Goal: Task Accomplishment & Management: Manage account settings

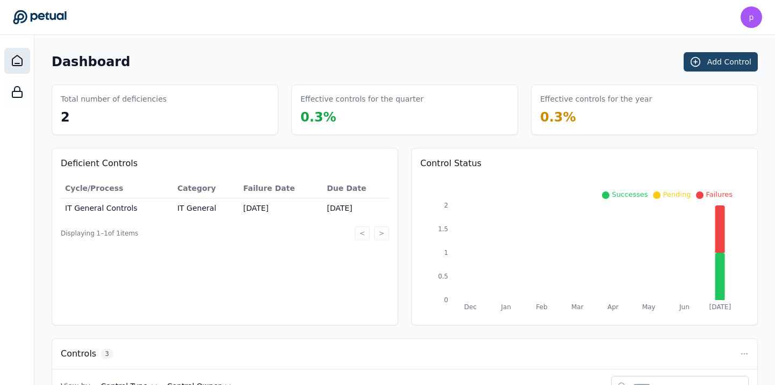
click at [715, 64] on button "Add Control" at bounding box center [721, 61] width 74 height 19
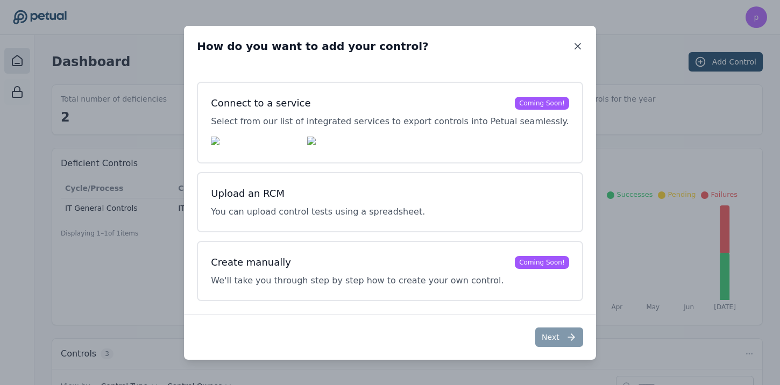
click at [575, 44] on icon at bounding box center [577, 46] width 5 height 5
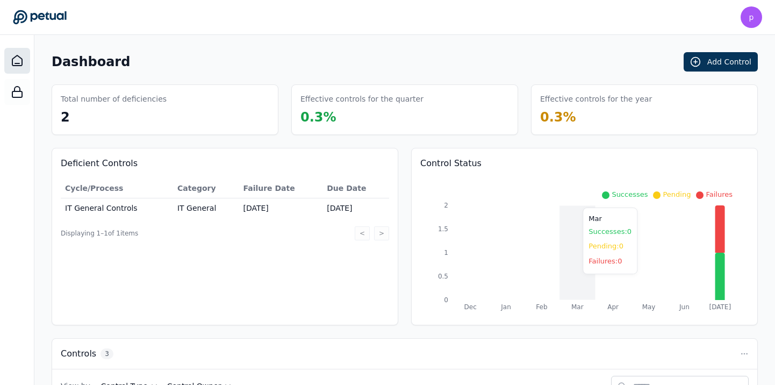
scroll to position [159, 0]
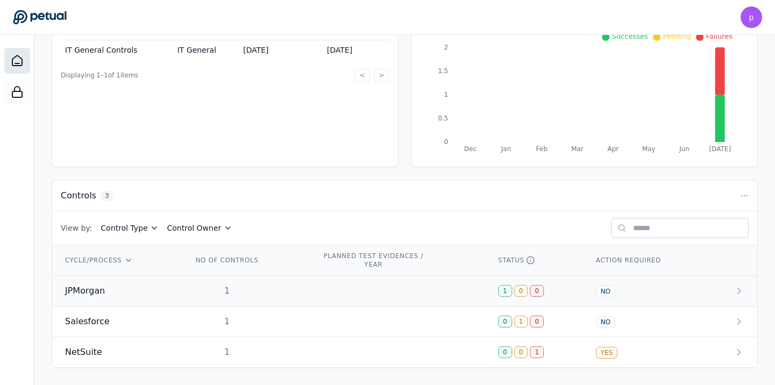
click at [172, 290] on td "JPMorgan" at bounding box center [115, 291] width 127 height 31
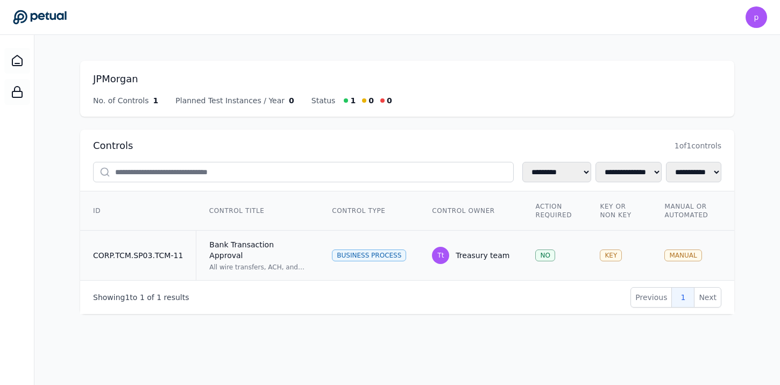
click at [235, 239] on div "Bank Transaction Approval" at bounding box center [257, 250] width 97 height 22
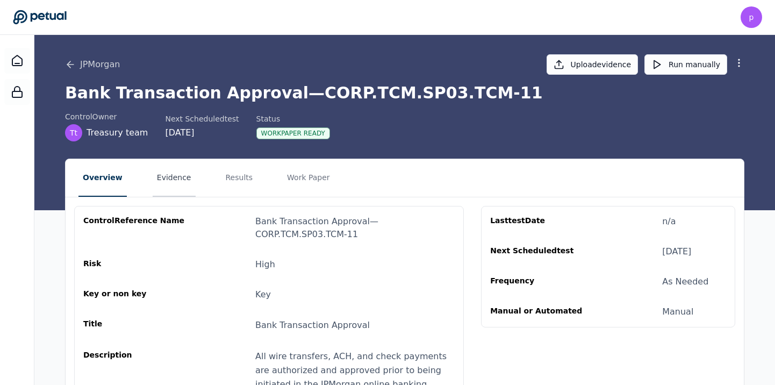
click at [165, 169] on button "Evidence" at bounding box center [174, 178] width 43 height 38
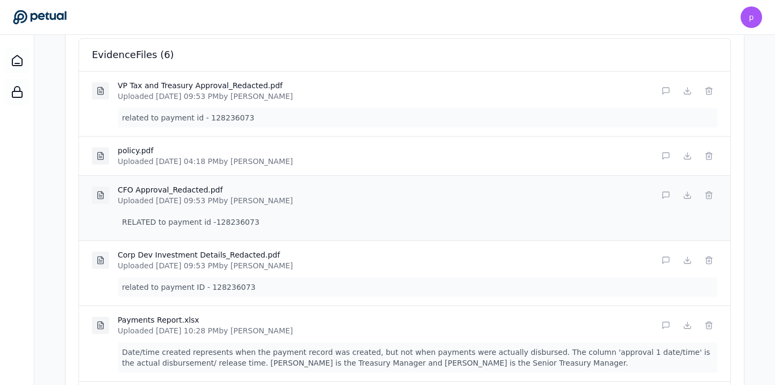
scroll to position [391, 0]
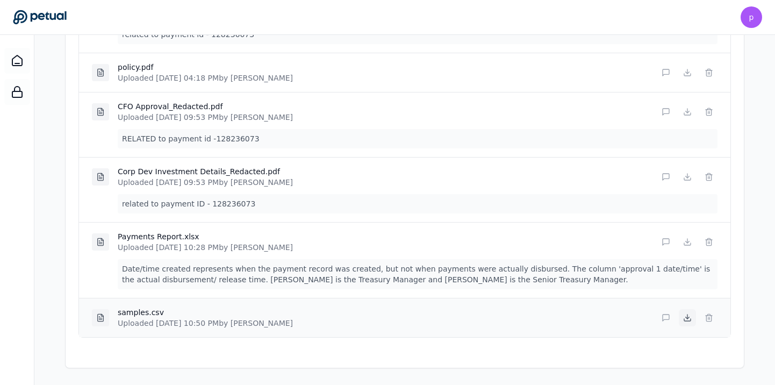
click at [686, 315] on icon at bounding box center [687, 317] width 9 height 9
click at [767, 95] on div "Overview Evidence Results Work Paper Upload Evidence Files Drag and drop files …" at bounding box center [404, 68] width 741 height 601
click at [683, 239] on icon at bounding box center [687, 242] width 9 height 9
click at [687, 178] on icon at bounding box center [687, 177] width 9 height 9
click at [683, 112] on icon at bounding box center [687, 112] width 9 height 9
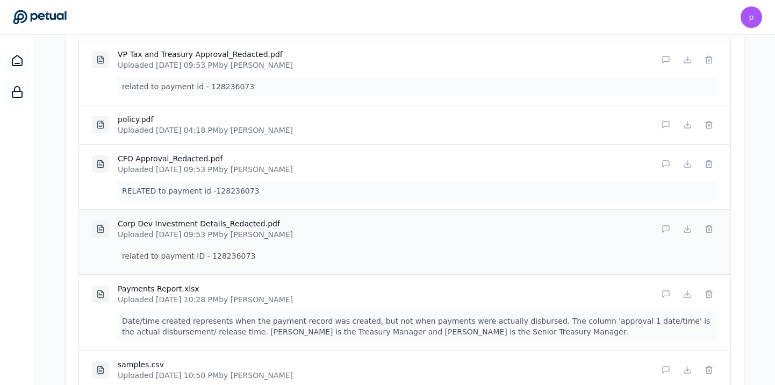
scroll to position [338, 0]
click at [688, 125] on icon at bounding box center [688, 125] width 0 height 4
click at [683, 59] on icon at bounding box center [687, 60] width 9 height 9
click at [311, 326] on p "Date/time created represents when the payment record was created, but not when …" at bounding box center [418, 327] width 600 height 30
click at [514, 333] on p "Date/time created represents when the payment record was created, but not when …" at bounding box center [418, 327] width 600 height 30
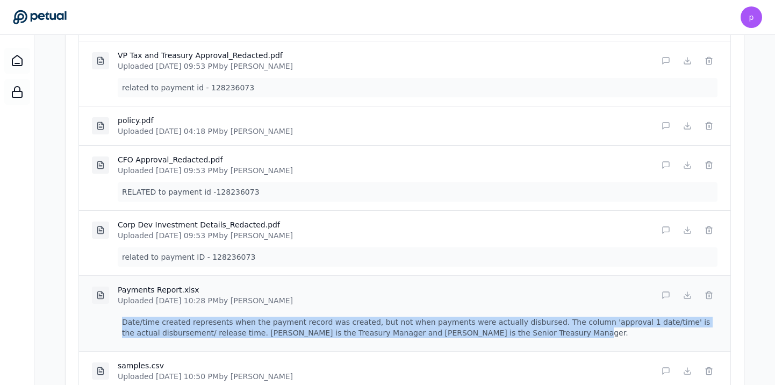
drag, startPoint x: 521, startPoint y: 333, endPoint x: 119, endPoint y: 321, distance: 401.9
click at [119, 321] on p "Date/time created represents when the payment record was created, but not when …" at bounding box center [418, 327] width 600 height 30
copy p "Date/time created represents when the payment record was created, but not when …"
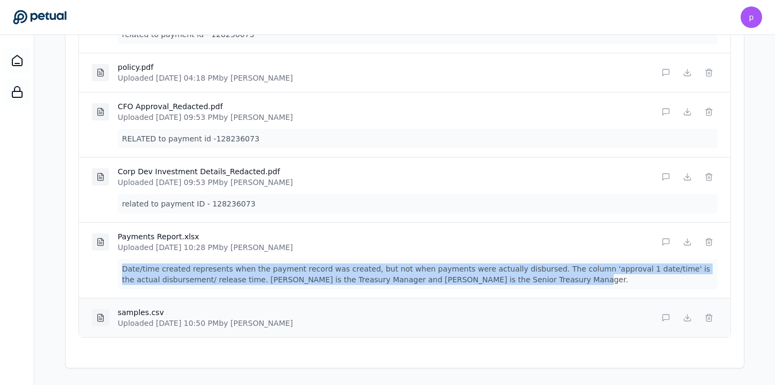
scroll to position [1, 0]
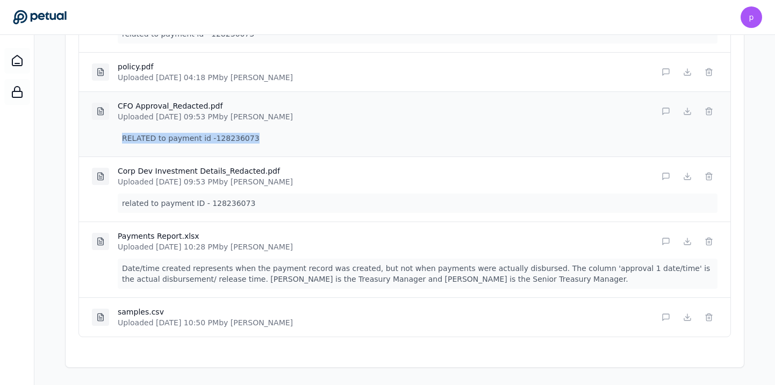
drag, startPoint x: 251, startPoint y: 139, endPoint x: 121, endPoint y: 138, distance: 129.6
click at [121, 138] on p "RELATED to payment id -128236073" at bounding box center [418, 138] width 600 height 19
copy p "RELATED to payment id -128236073"
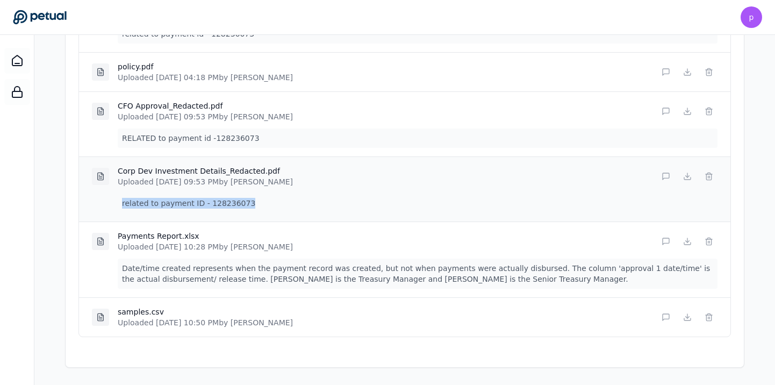
drag, startPoint x: 252, startPoint y: 202, endPoint x: 114, endPoint y: 204, distance: 138.2
click at [114, 204] on div "Corp Dev Investment Details_Redacted.pdf Uploaded [DATE] 09:53 PM by [PERSON_NA…" at bounding box center [405, 188] width 652 height 65
copy p "related to payment ID - 128236073"
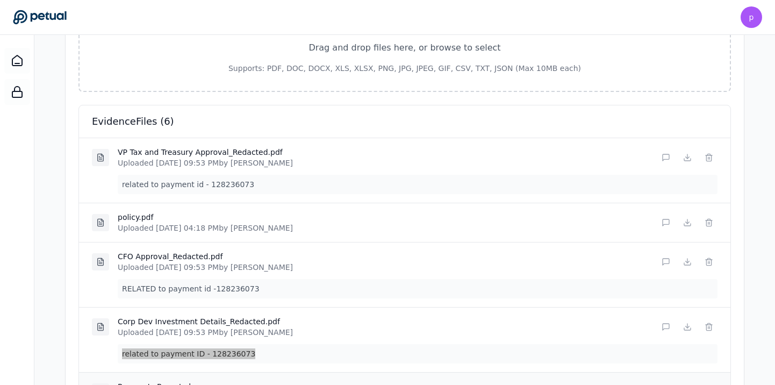
scroll to position [265, 0]
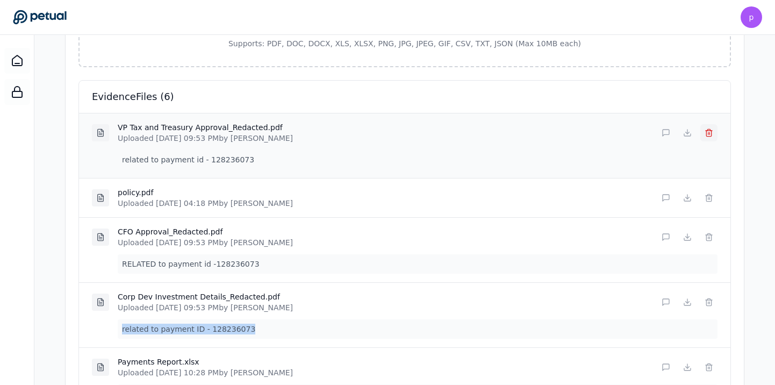
click at [709, 133] on icon at bounding box center [709, 133] width 9 height 9
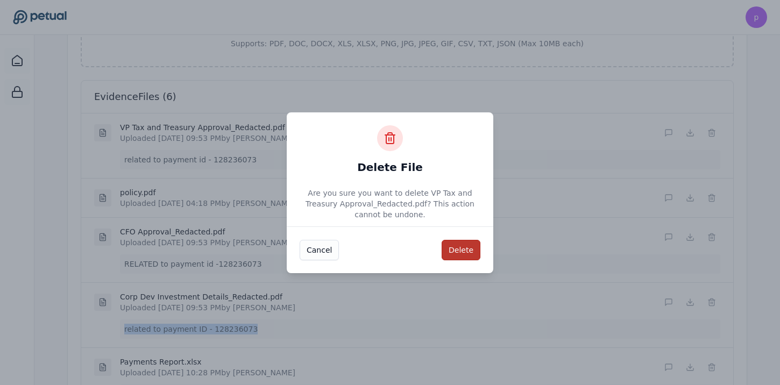
click at [473, 251] on button "Delete" at bounding box center [460, 250] width 39 height 20
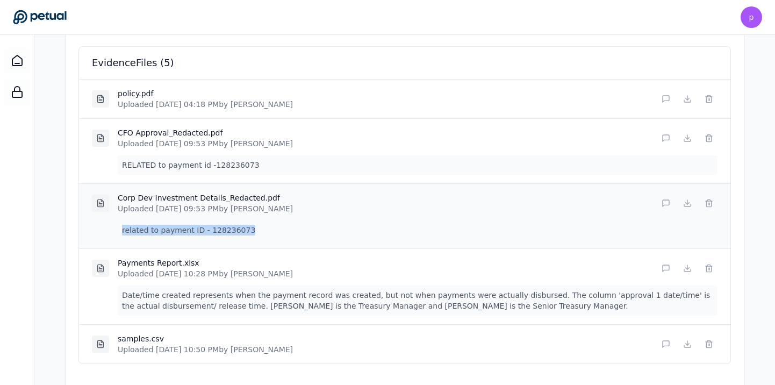
scroll to position [298, 0]
click at [709, 139] on line at bounding box center [709, 140] width 0 height 2
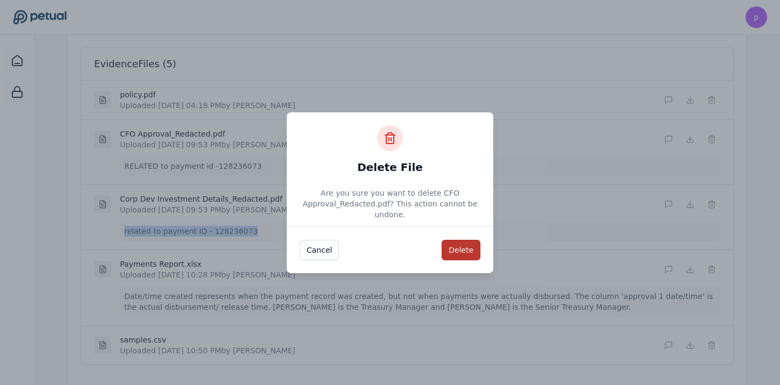
click at [464, 247] on button "Delete" at bounding box center [460, 250] width 39 height 20
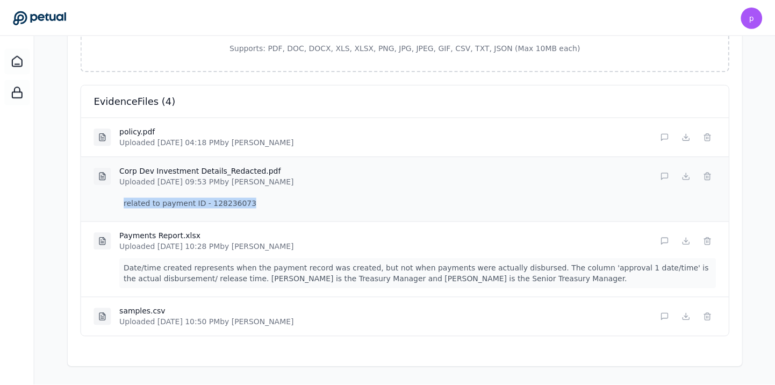
scroll to position [261, 0]
click at [713, 175] on button at bounding box center [709, 176] width 17 height 17
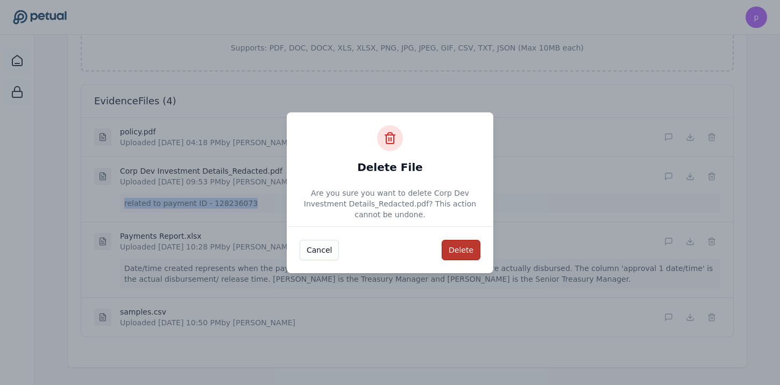
click at [469, 255] on button "Delete" at bounding box center [460, 250] width 39 height 20
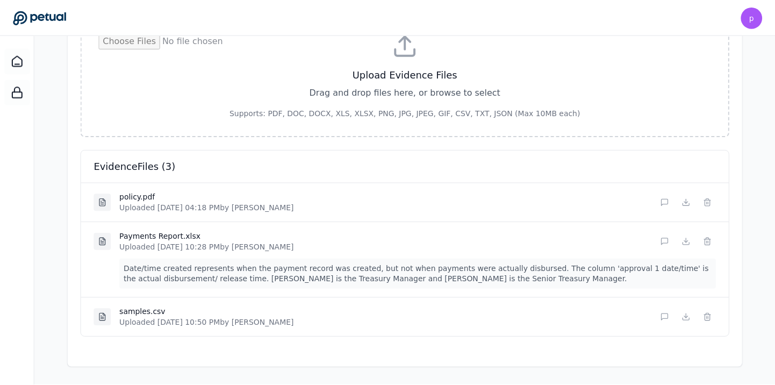
scroll to position [196, 0]
click at [710, 319] on line at bounding box center [710, 318] width 0 height 2
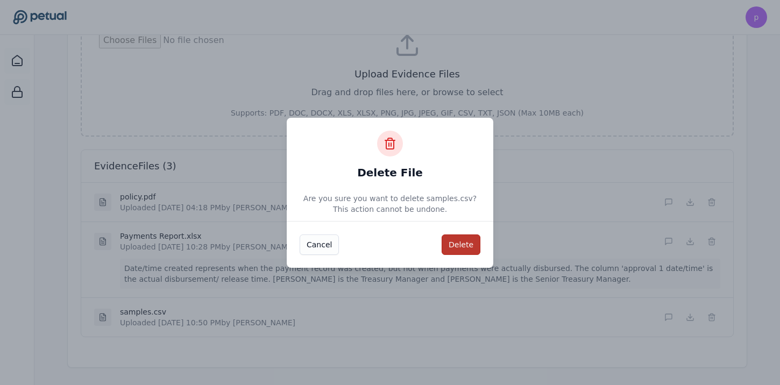
click at [458, 245] on button "Delete" at bounding box center [460, 244] width 39 height 20
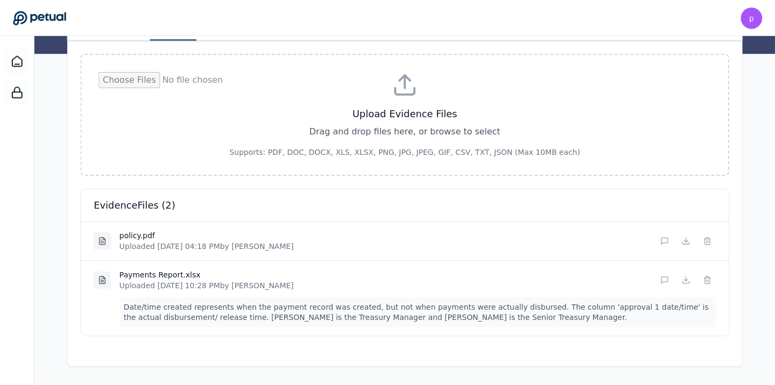
scroll to position [156, 0]
click at [707, 276] on icon at bounding box center [709, 280] width 9 height 9
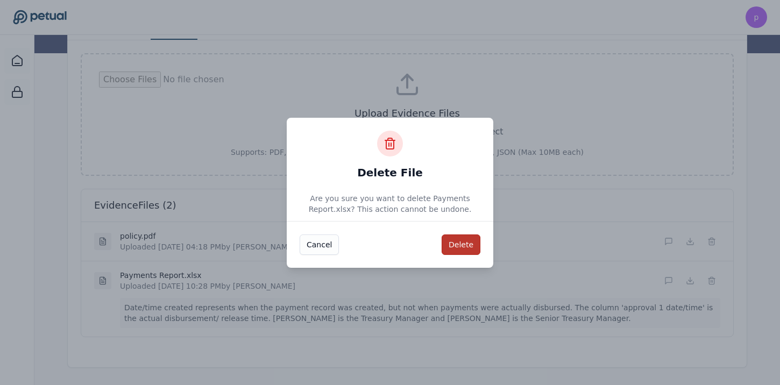
click at [466, 239] on button "Delete" at bounding box center [460, 244] width 39 height 20
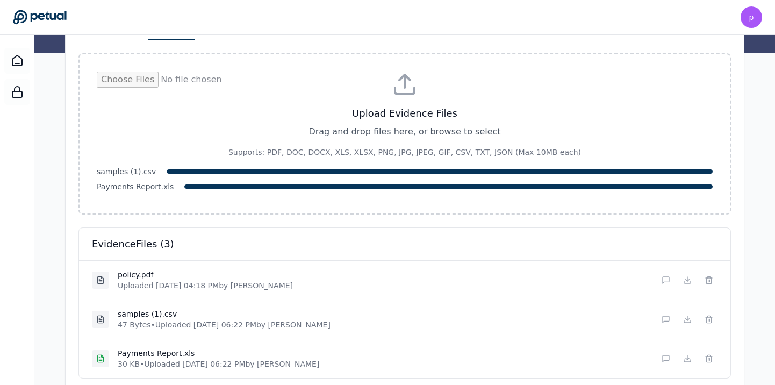
scroll to position [198, 0]
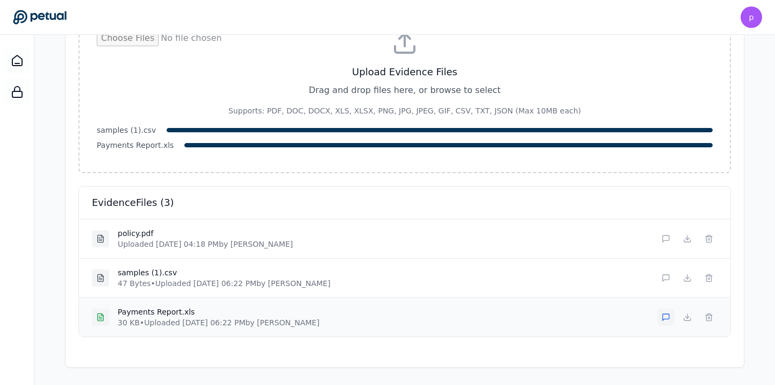
click at [666, 318] on icon at bounding box center [666, 317] width 9 height 9
click at [511, 362] on textarea at bounding box center [418, 355] width 600 height 42
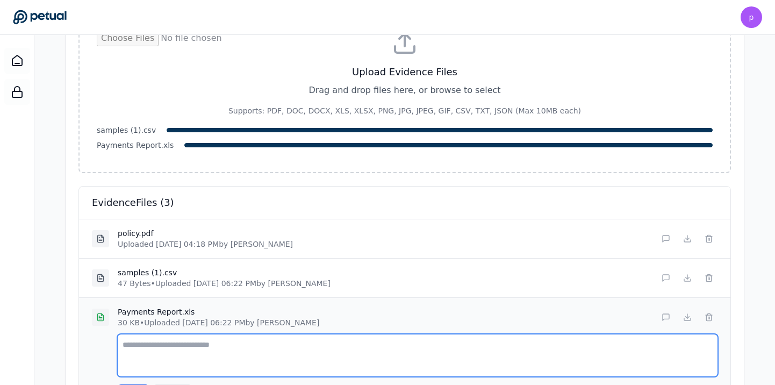
click at [208, 338] on textarea at bounding box center [418, 355] width 600 height 42
type textarea "*"
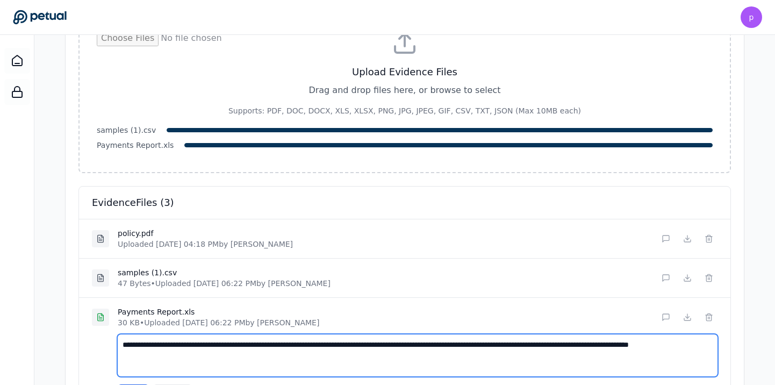
type textarea "**********"
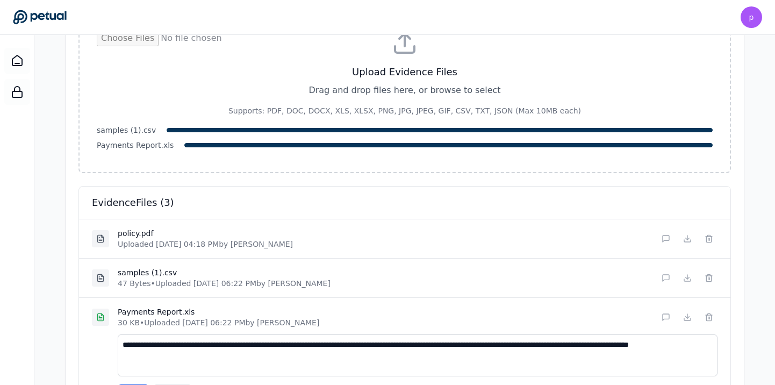
click at [745, 323] on div "**********" at bounding box center [405, 199] width 688 height 479
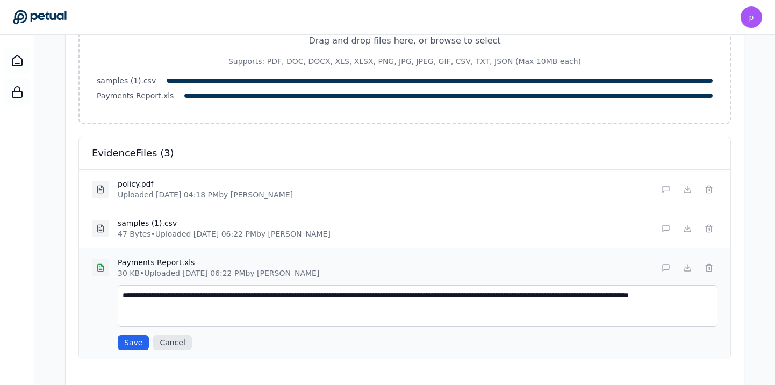
scroll to position [269, 0]
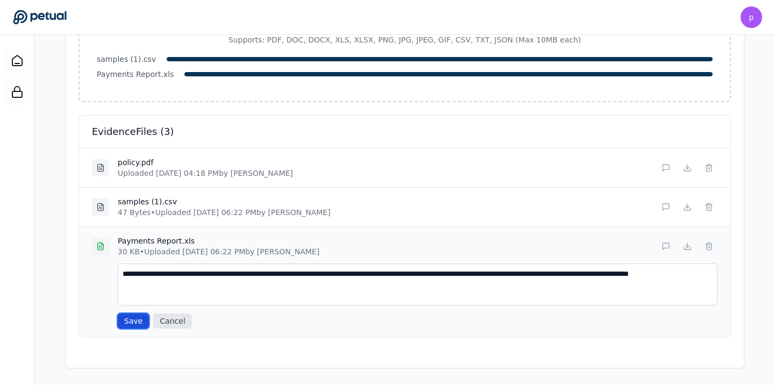
click at [134, 320] on button "Save" at bounding box center [133, 320] width 31 height 15
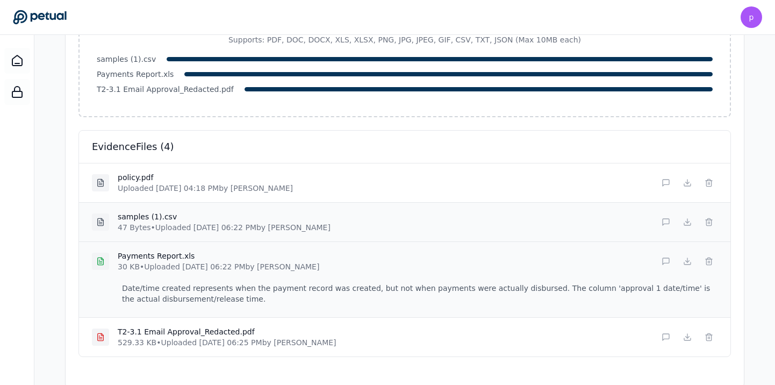
scroll to position [289, 0]
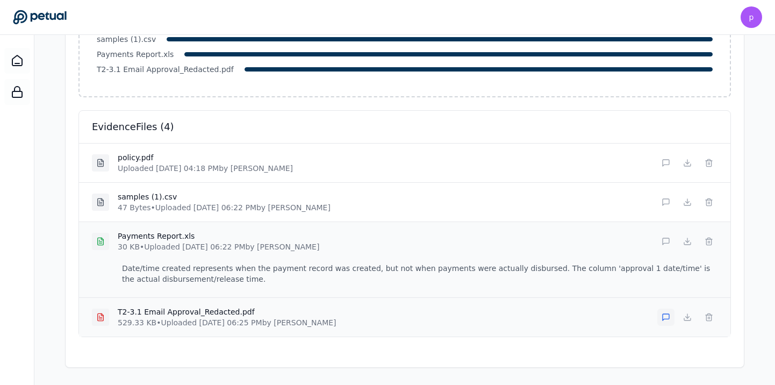
click at [665, 317] on icon at bounding box center [666, 317] width 9 height 9
click at [326, 352] on textarea at bounding box center [418, 355] width 600 height 42
click at [217, 350] on textarea at bounding box center [418, 355] width 600 height 42
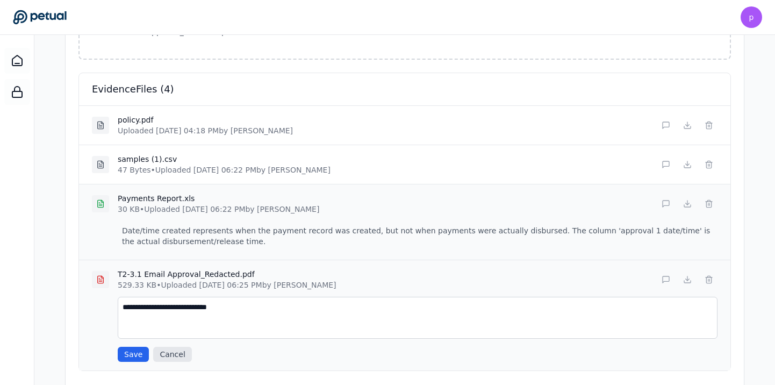
scroll to position [359, 0]
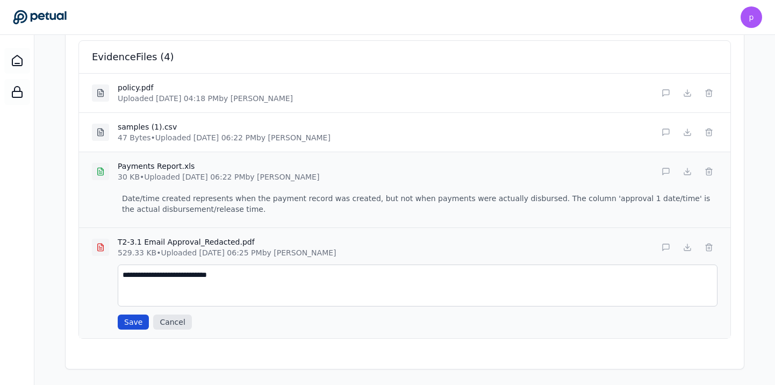
type textarea "**********"
click at [130, 320] on button "Save" at bounding box center [133, 322] width 31 height 15
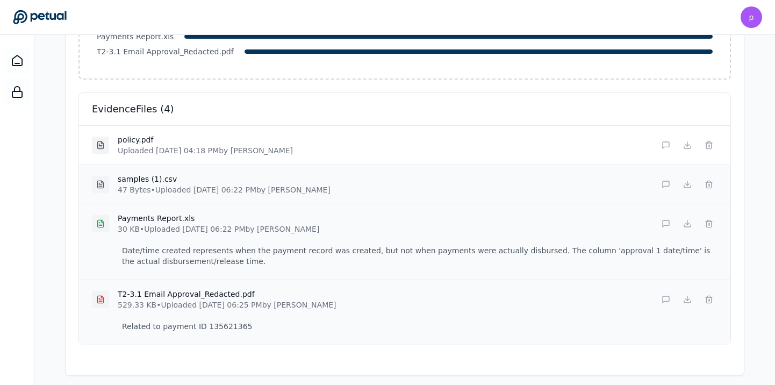
scroll to position [311, 0]
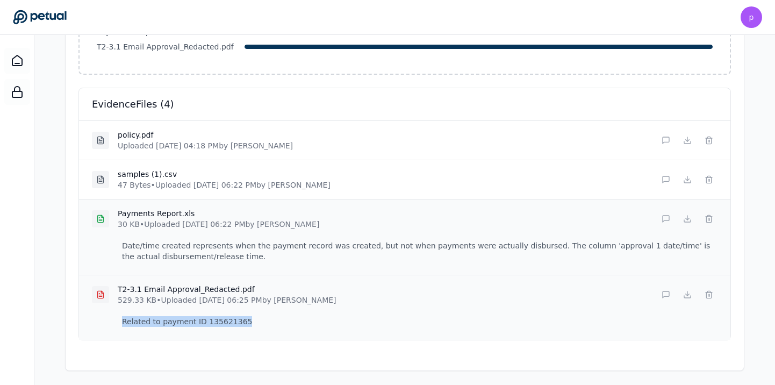
drag, startPoint x: 236, startPoint y: 322, endPoint x: 118, endPoint y: 324, distance: 118.3
click at [118, 324] on p "Related to payment ID 135621365" at bounding box center [418, 321] width 600 height 19
copy p "Related to payment ID 135621365"
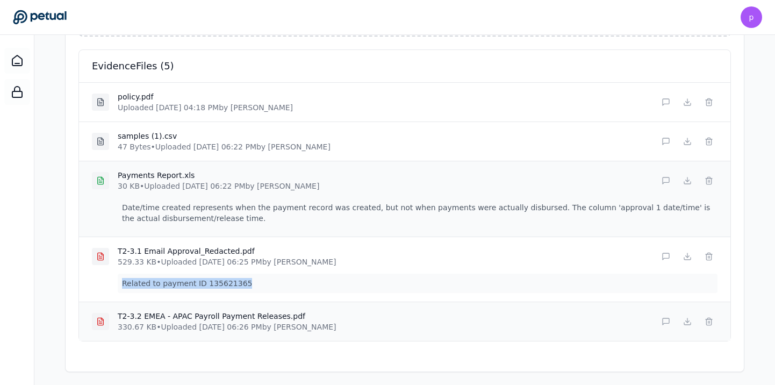
scroll to position [369, 0]
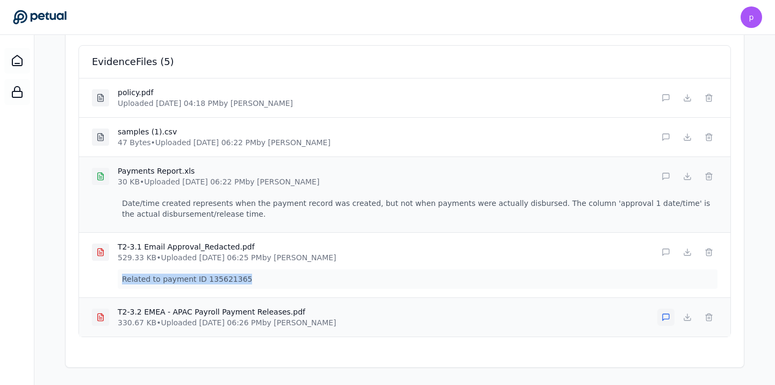
click at [663, 316] on icon at bounding box center [666, 317] width 9 height 9
click at [448, 340] on textarea at bounding box center [418, 355] width 600 height 42
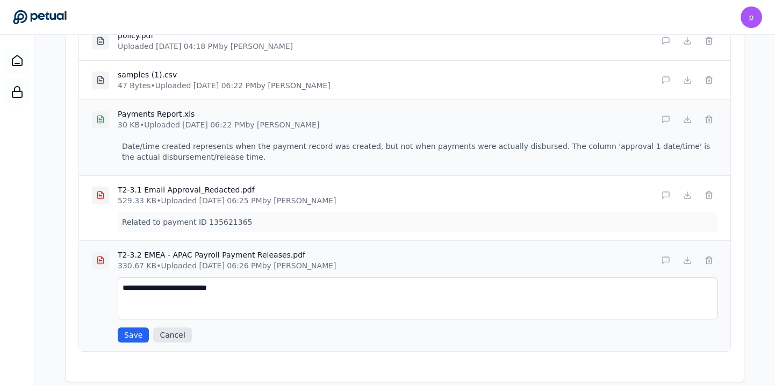
scroll to position [440, 0]
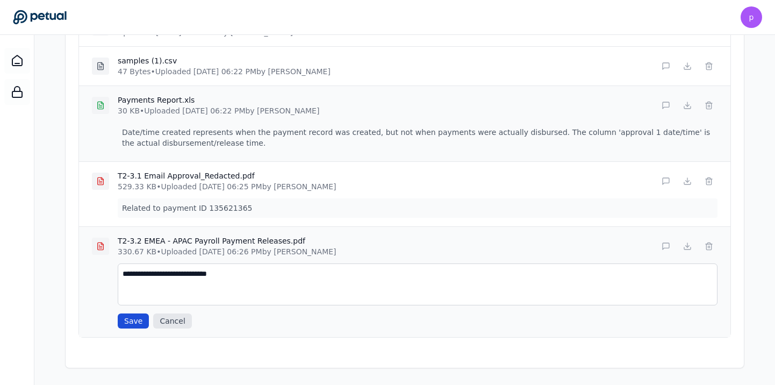
type textarea "**********"
click at [131, 324] on button "Save" at bounding box center [133, 320] width 31 height 15
click at [134, 324] on button "Save" at bounding box center [133, 320] width 31 height 15
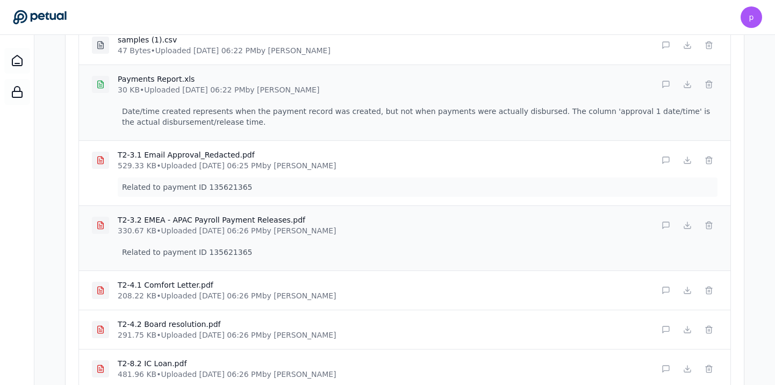
scroll to position [558, 0]
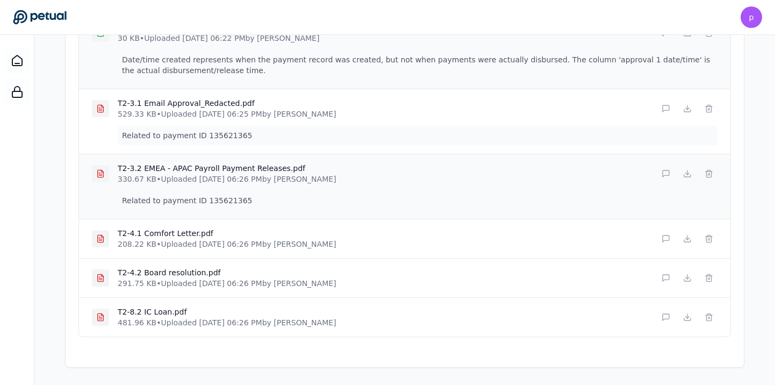
click at [240, 199] on p "Related to payment ID 135621365" at bounding box center [418, 200] width 600 height 19
drag, startPoint x: 240, startPoint y: 202, endPoint x: 105, endPoint y: 201, distance: 135.0
click at [105, 201] on div "T2-3.2 EMEA - APAC Payroll Payment Releases.pdf 330.67 KB • Uploaded [DATE] 06:…" at bounding box center [405, 186] width 652 height 65
copy p "Related to payment ID 135621365"
click at [659, 242] on button at bounding box center [666, 238] width 17 height 17
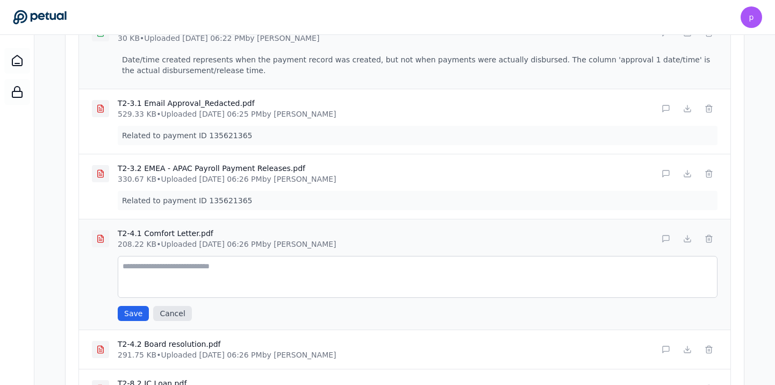
click at [430, 277] on textarea at bounding box center [418, 277] width 600 height 42
type textarea "**********"
click at [137, 310] on button "Save" at bounding box center [133, 313] width 31 height 15
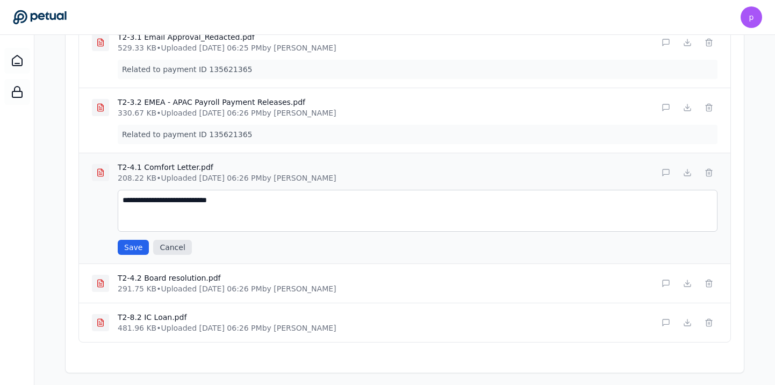
scroll to position [629, 0]
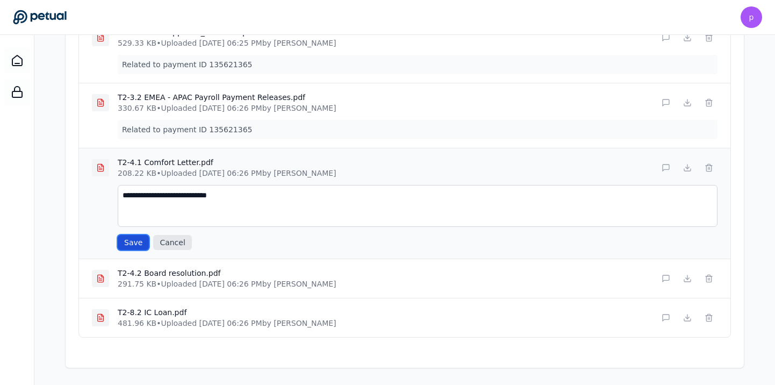
click at [127, 238] on button "Save" at bounding box center [133, 242] width 31 height 15
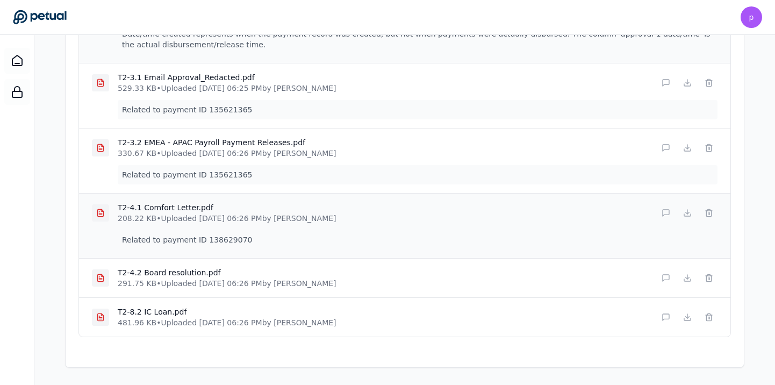
scroll to position [583, 0]
click at [665, 279] on icon at bounding box center [666, 278] width 9 height 9
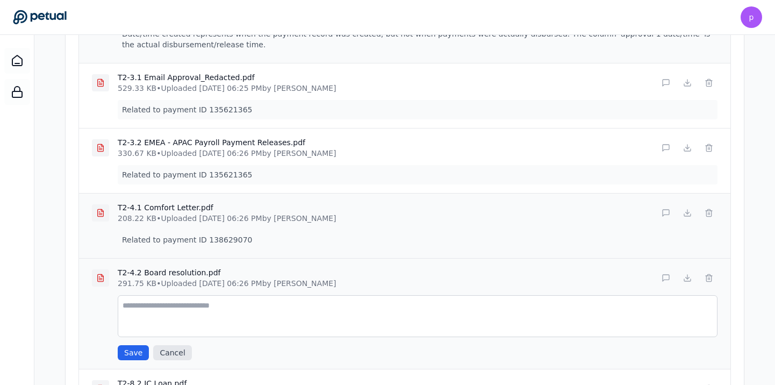
click at [305, 310] on textarea at bounding box center [418, 316] width 600 height 42
drag, startPoint x: 279, startPoint y: 310, endPoint x: 209, endPoint y: 307, distance: 70.5
click at [209, 307] on textarea "**********" at bounding box center [418, 316] width 600 height 42
type textarea "**********"
click at [132, 353] on button "Save" at bounding box center [133, 352] width 31 height 15
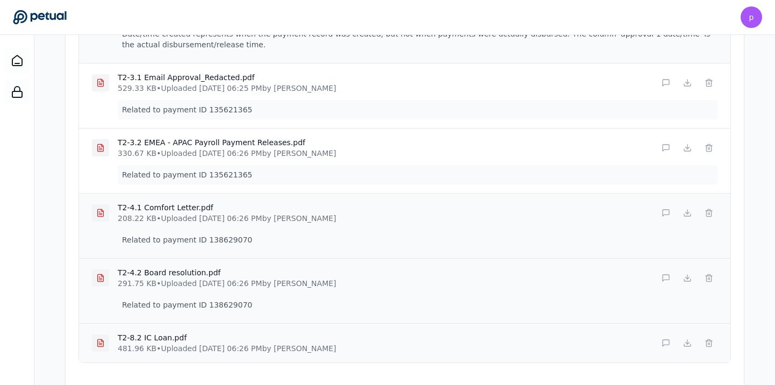
scroll to position [609, 0]
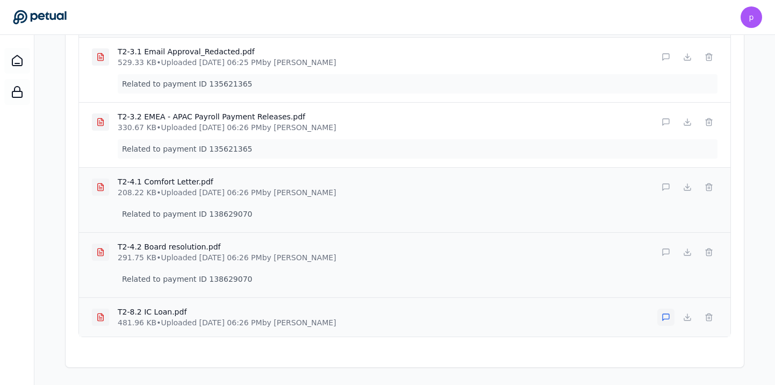
click at [663, 317] on icon at bounding box center [666, 317] width 9 height 9
click at [206, 351] on textarea at bounding box center [418, 355] width 600 height 42
drag, startPoint x: 254, startPoint y: 347, endPoint x: 208, endPoint y: 346, distance: 46.3
click at [208, 346] on textarea "**********" at bounding box center [418, 355] width 600 height 42
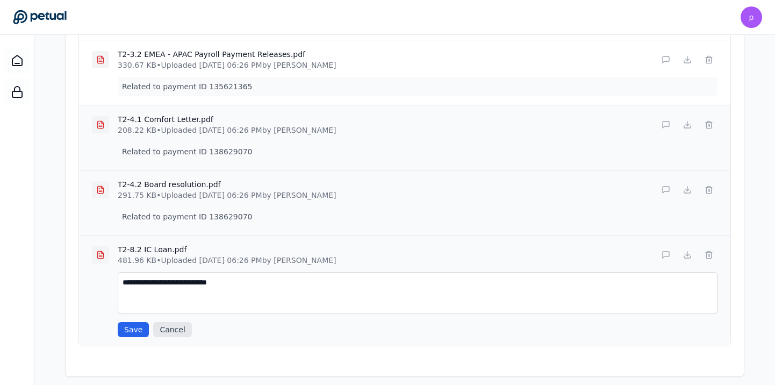
scroll to position [680, 0]
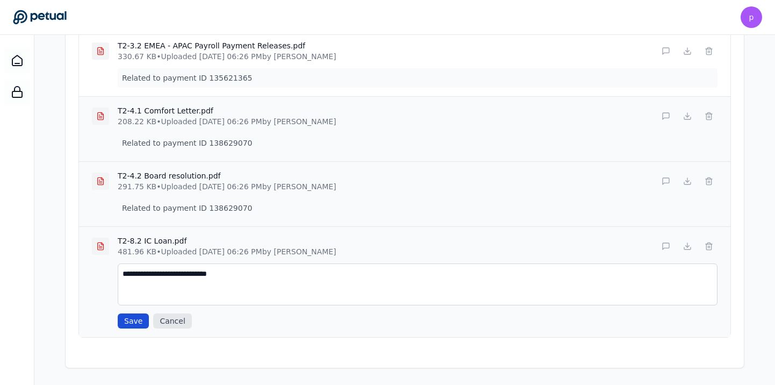
type textarea "**********"
click at [133, 319] on button "Save" at bounding box center [133, 320] width 31 height 15
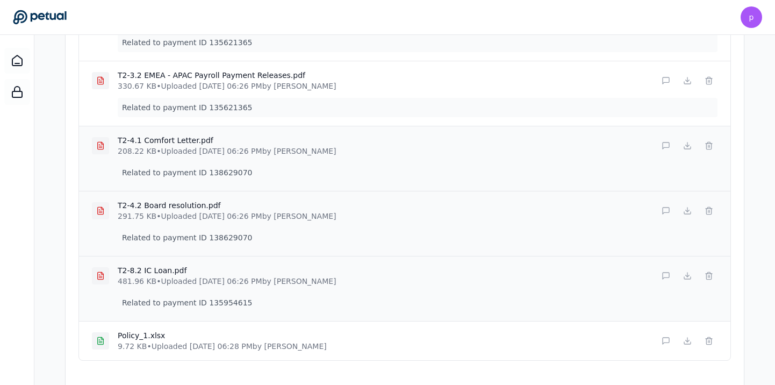
scroll to position [689, 0]
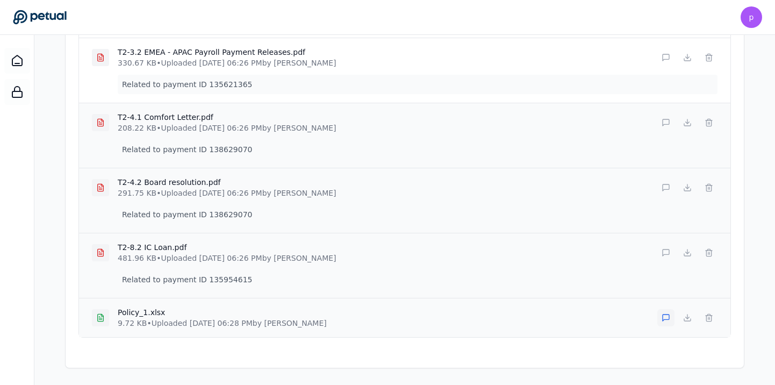
click at [662, 318] on icon at bounding box center [666, 317] width 9 height 9
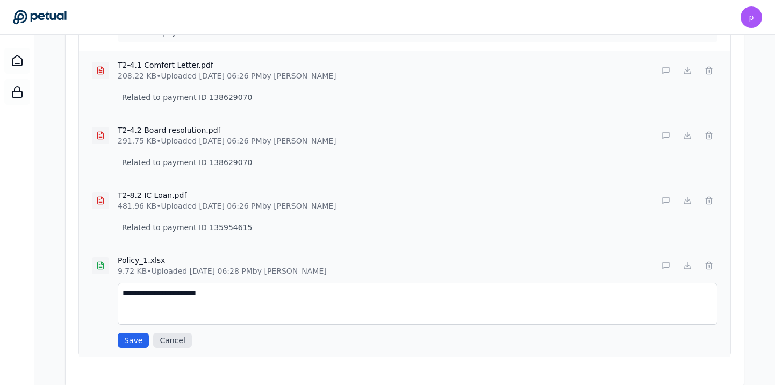
scroll to position [760, 0]
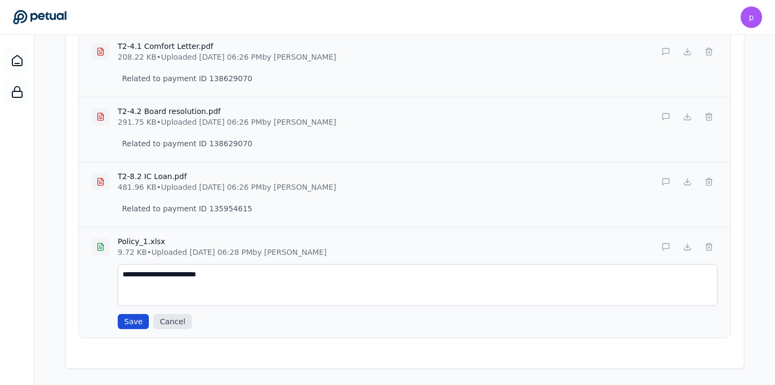
type textarea "**********"
click at [126, 321] on button "Save" at bounding box center [133, 321] width 31 height 15
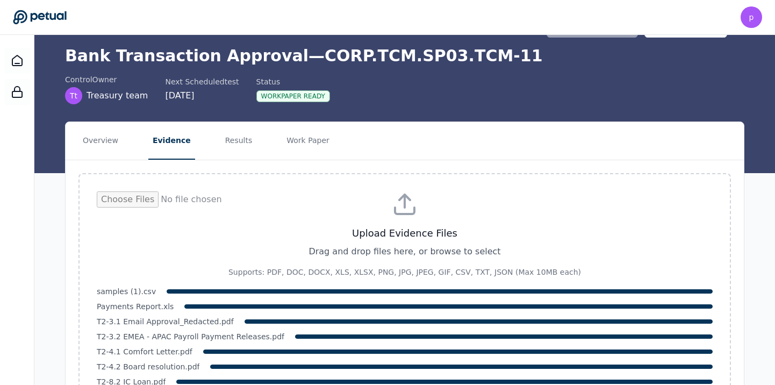
scroll to position [0, 0]
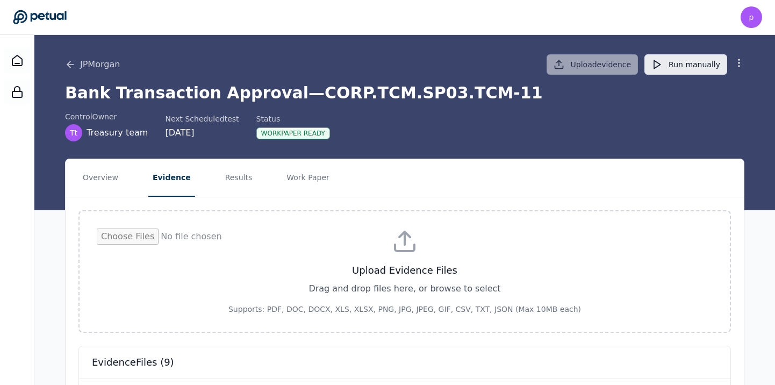
click at [667, 59] on button "Run manually" at bounding box center [686, 64] width 83 height 20
click at [666, 68] on button "Run manually" at bounding box center [686, 64] width 83 height 20
click at [231, 175] on button "Results" at bounding box center [239, 178] width 36 height 38
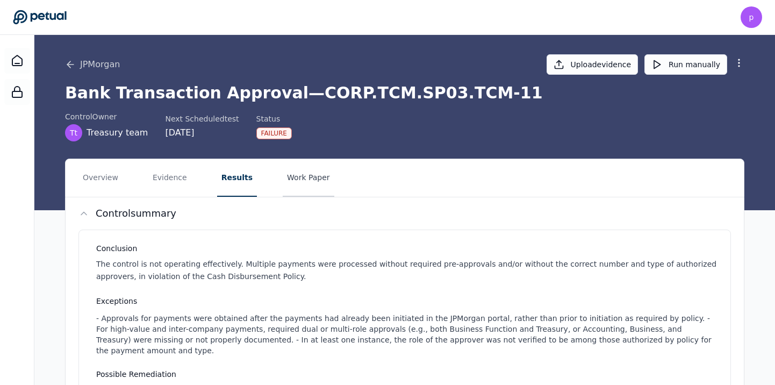
click at [287, 180] on button "Work Paper" at bounding box center [309, 178] width 52 height 38
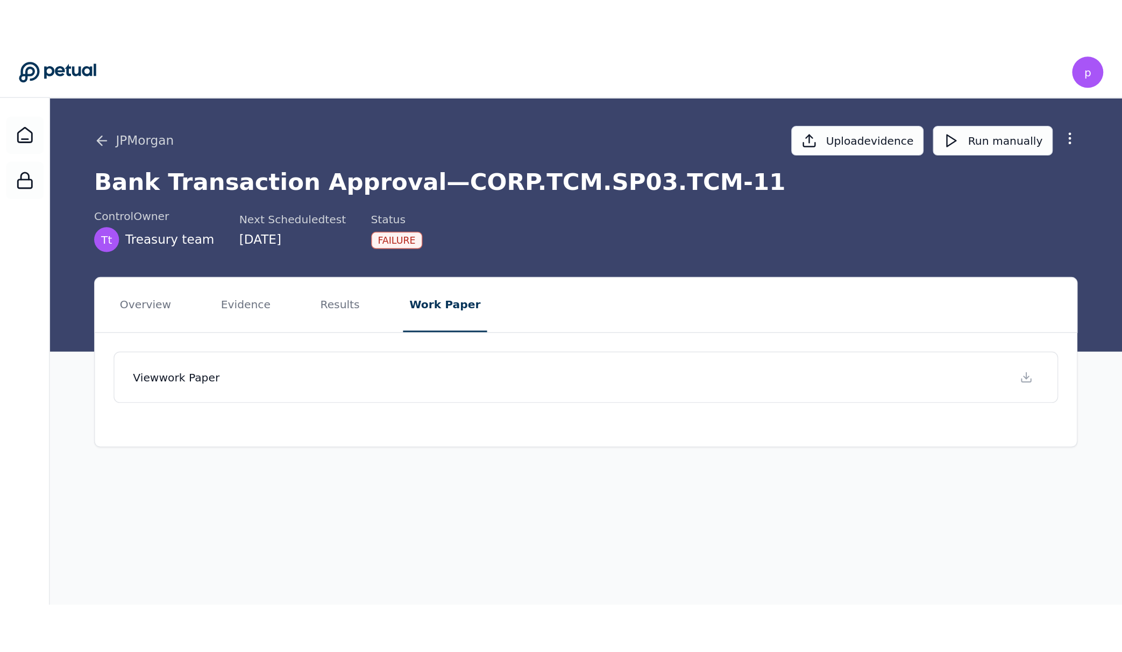
scroll to position [1, 0]
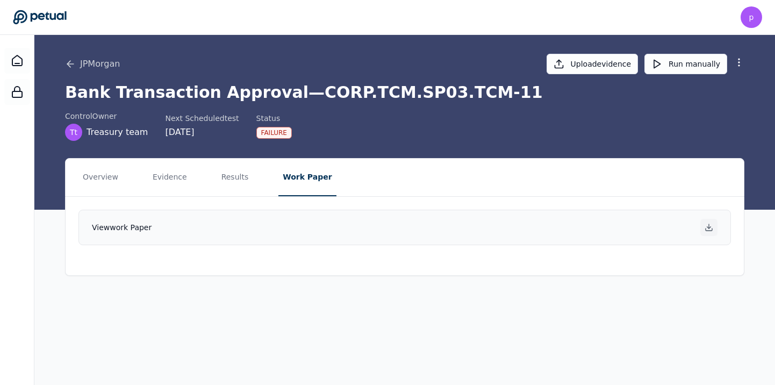
click at [711, 226] on icon at bounding box center [709, 227] width 9 height 9
